Goal: Complete application form

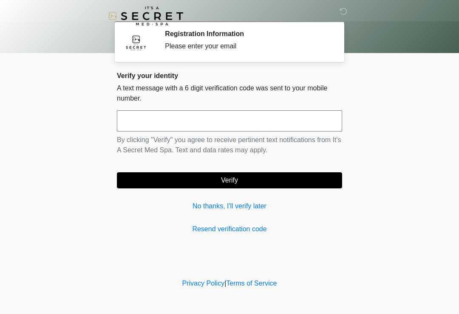
click at [292, 120] on input "text" at bounding box center [229, 120] width 225 height 21
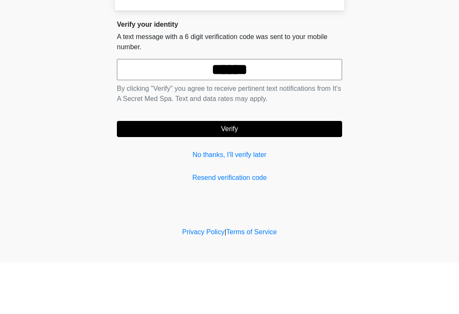
type input "******"
click at [172, 172] on button "Verify" at bounding box center [229, 180] width 225 height 16
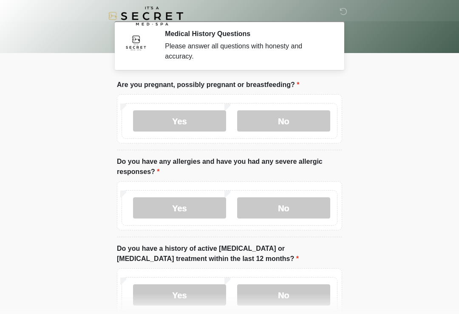
click at [300, 120] on label "No" at bounding box center [283, 120] width 93 height 21
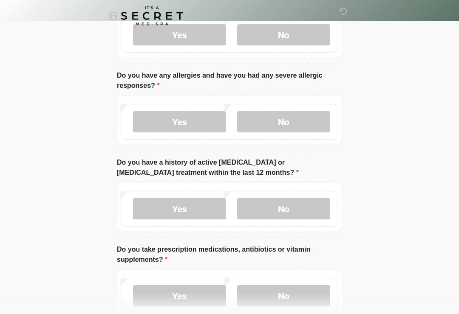
scroll to position [86, 0]
click at [304, 119] on label "No" at bounding box center [283, 122] width 93 height 21
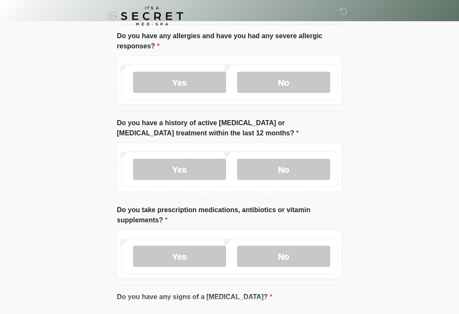
scroll to position [157, 0]
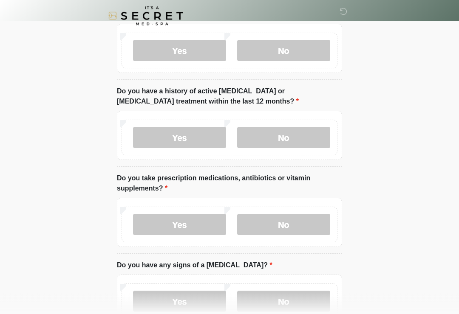
click at [196, 138] on label "Yes" at bounding box center [179, 137] width 93 height 21
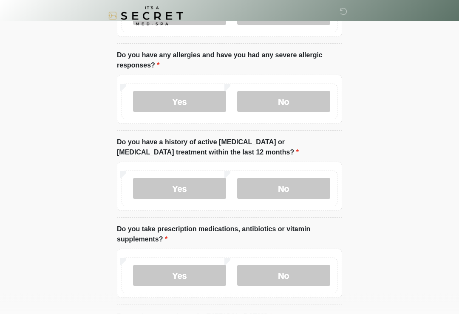
scroll to position [105, 0]
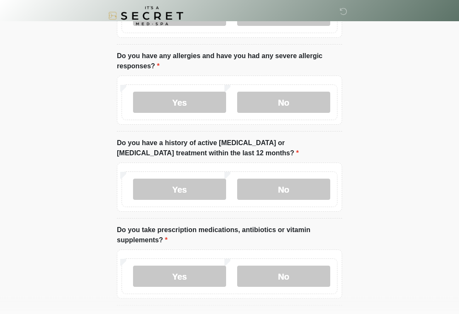
click at [309, 187] on label "No" at bounding box center [283, 189] width 93 height 21
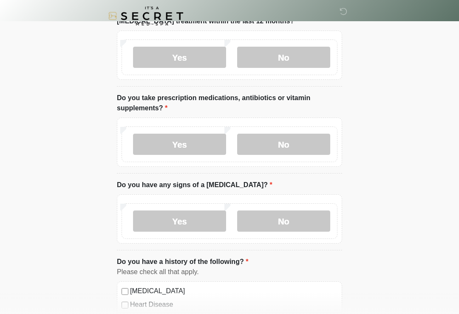
scroll to position [246, 0]
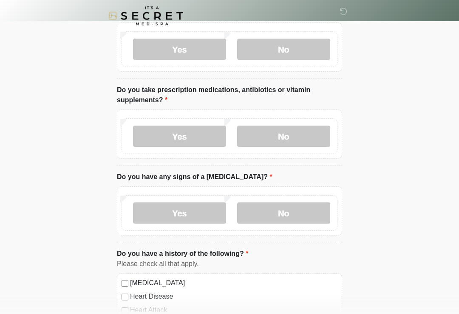
click at [309, 129] on label "No" at bounding box center [283, 136] width 93 height 21
click at [313, 212] on label "No" at bounding box center [283, 213] width 93 height 21
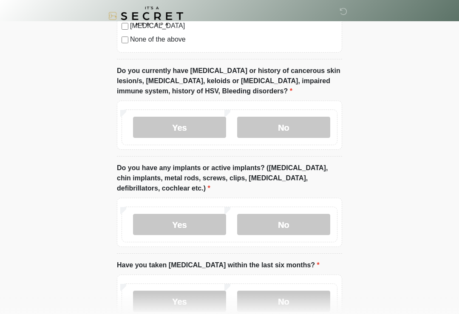
scroll to position [639, 0]
click at [195, 129] on label "Yes" at bounding box center [179, 127] width 93 height 21
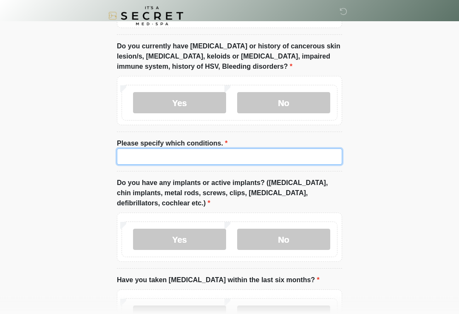
click at [270, 157] on input "Please specify which conditions." at bounding box center [229, 157] width 225 height 16
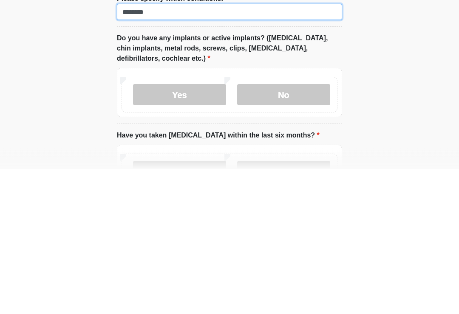
type input "********"
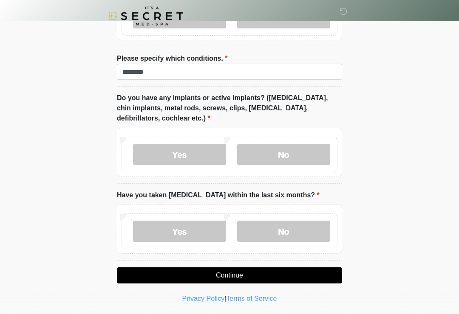
click at [187, 150] on label "Yes" at bounding box center [179, 154] width 93 height 21
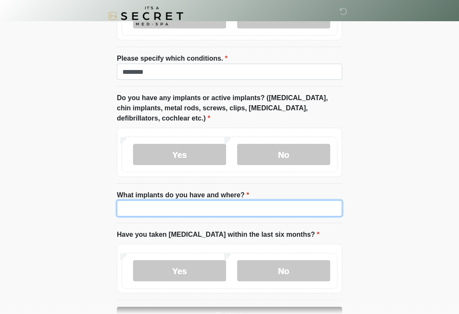
click at [270, 211] on input "What implants do you have and where?" at bounding box center [229, 209] width 225 height 16
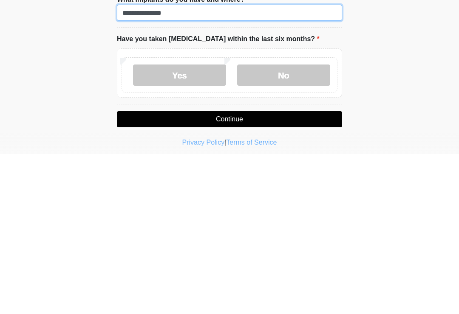
scroll to position [787, 0]
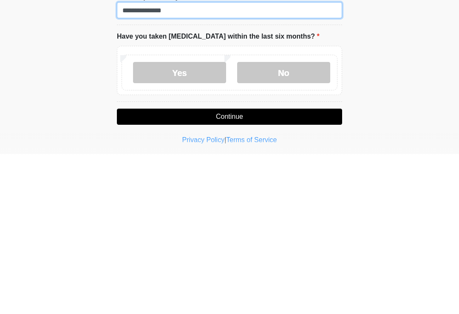
type input "**********"
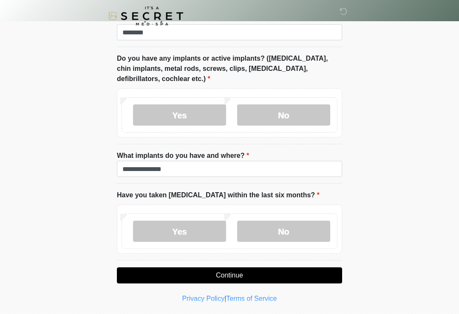
click at [294, 232] on label "No" at bounding box center [283, 231] width 93 height 21
click at [277, 278] on button "Continue" at bounding box center [229, 276] width 225 height 16
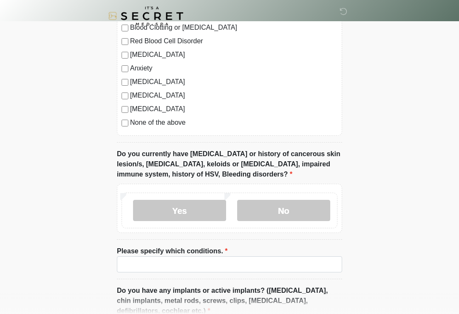
scroll to position [0, 0]
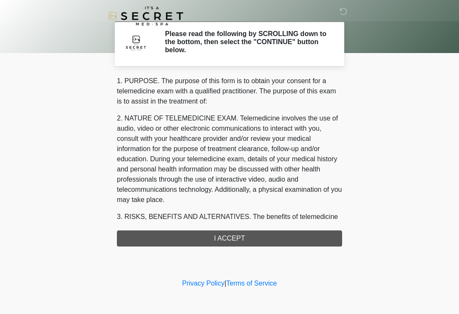
click at [281, 240] on div "1. PURPOSE. The purpose of this form is to obtain your consent for a telemedici…" at bounding box center [229, 161] width 225 height 171
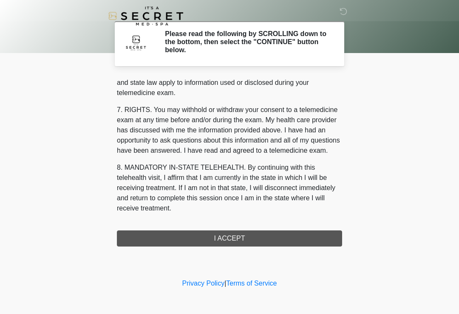
click at [265, 240] on div "1. PURPOSE. The purpose of this form is to obtain your consent for a telemedici…" at bounding box center [229, 161] width 225 height 171
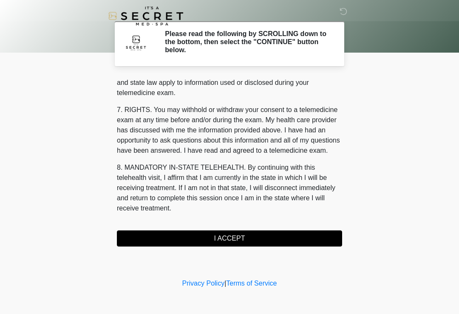
click at [256, 235] on button "I ACCEPT" at bounding box center [229, 239] width 225 height 16
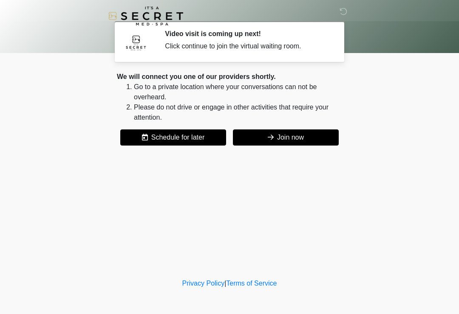
click at [308, 134] on button "Join now" at bounding box center [286, 138] width 106 height 16
